Goal: Task Accomplishment & Management: Manage account settings

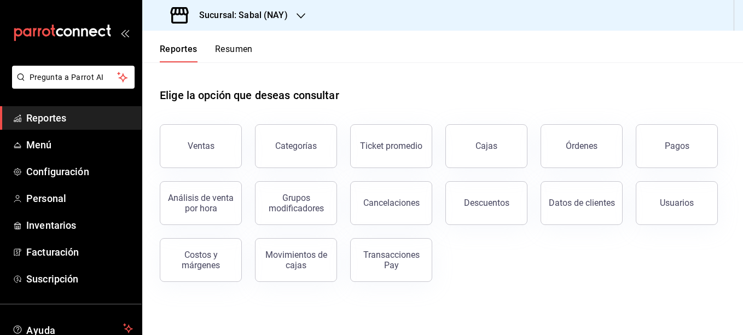
click at [303, 19] on icon "button" at bounding box center [300, 15] width 9 height 9
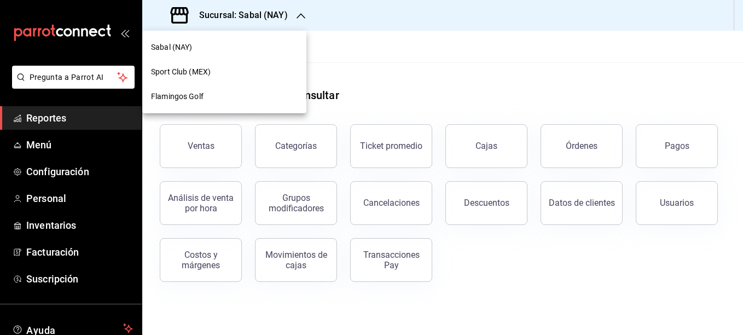
click at [179, 96] on span "Flamingos Golf" at bounding box center [177, 96] width 53 height 11
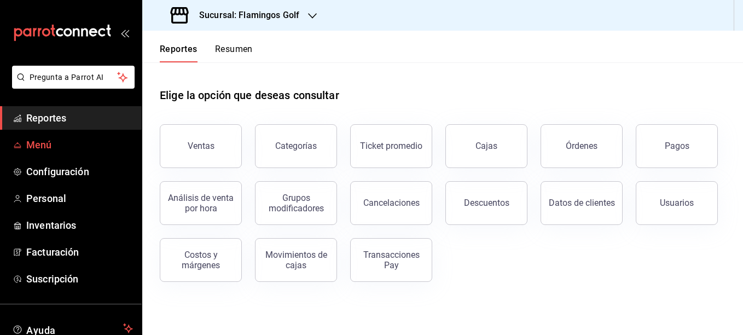
click at [37, 148] on span "Menú" at bounding box center [79, 144] width 107 height 15
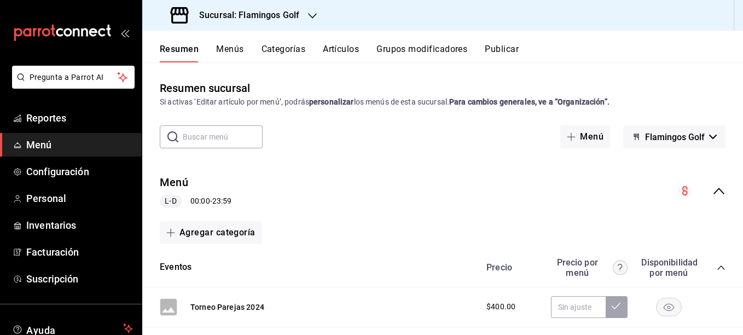
click at [349, 51] on button "Artículos" at bounding box center [341, 53] width 36 height 19
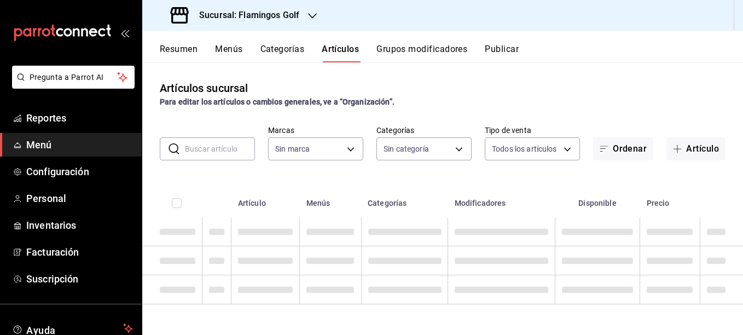
type input "fcb6ad62-2d7c-4c8d-a7b9-f3ea60482d45"
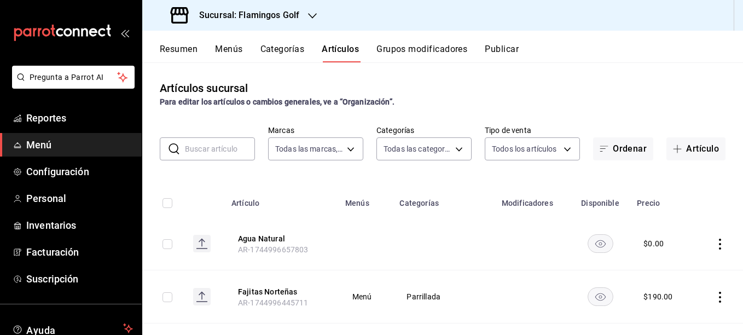
click at [221, 150] on input "text" at bounding box center [220, 149] width 70 height 22
type input "3d18cb32-74c7-4b2f-aaf3-3ec25cf49638,c651a28f-a1fa-4b15-beb9-347bce366468,fe104…"
type input "Ensalada"
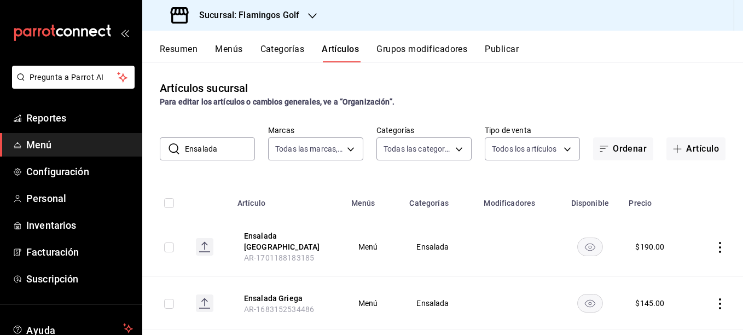
click at [678, 75] on div "Artículos sucursal Para editar los artículos o cambios generales, ve a “Organiz…" at bounding box center [442, 198] width 601 height 272
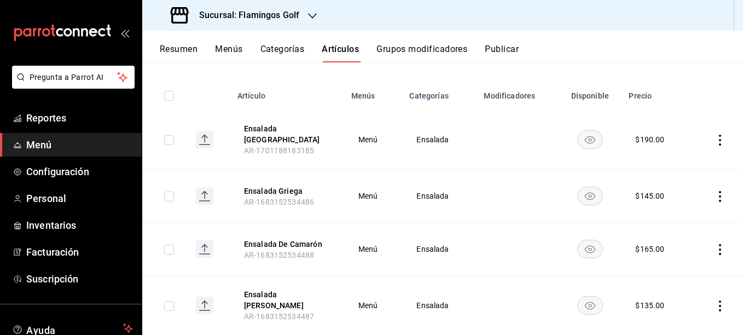
scroll to position [121, 0]
